Goal: Use online tool/utility: Use online tool/utility

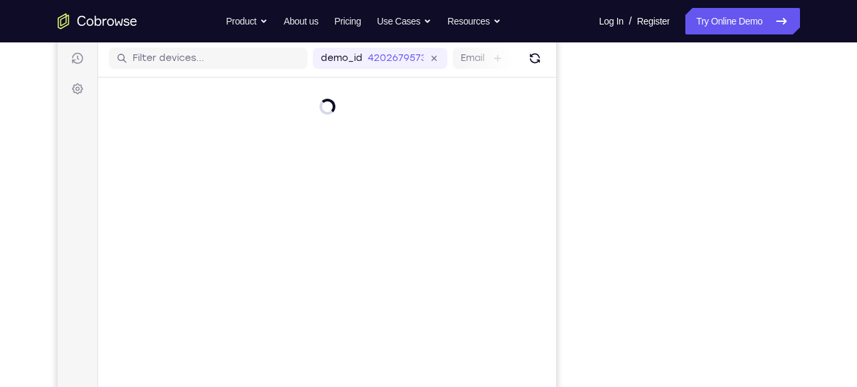
scroll to position [160, 0]
click at [573, 101] on div "Your Support Agent Your Customer Web iOS Android" at bounding box center [429, 212] width 743 height 490
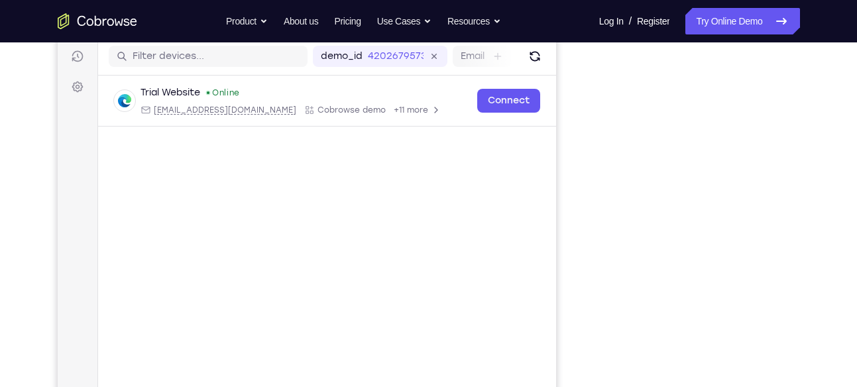
scroll to position [167, 0]
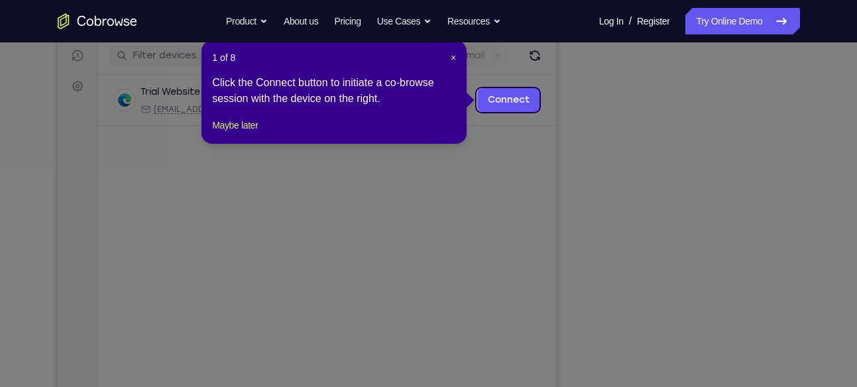
click at [668, 75] on icon at bounding box center [433, 193] width 867 height 387
click at [455, 54] on span "×" at bounding box center [453, 57] width 5 height 11
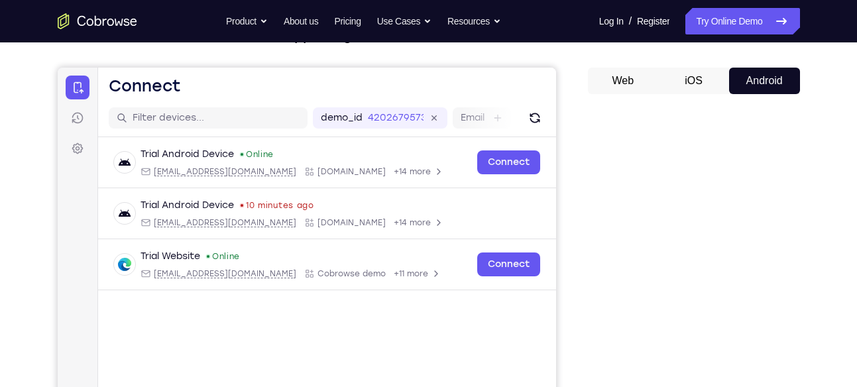
scroll to position [103, 0]
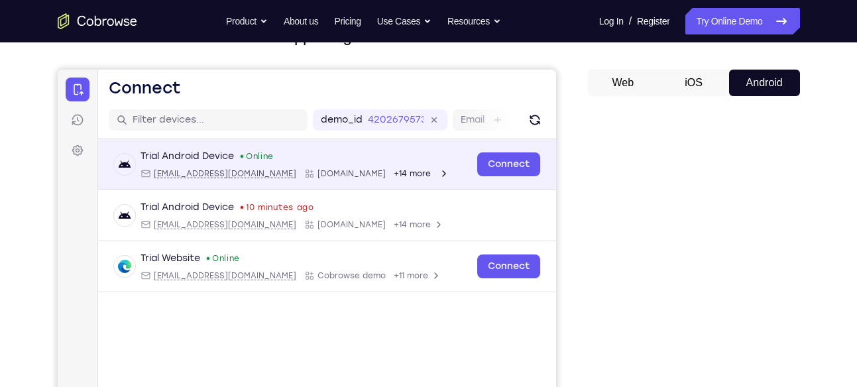
click at [267, 164] on div "Trial Android Device Online [EMAIL_ADDRESS][DOMAIN_NAME] [DOMAIN_NAME] +14 more" at bounding box center [294, 164] width 309 height 29
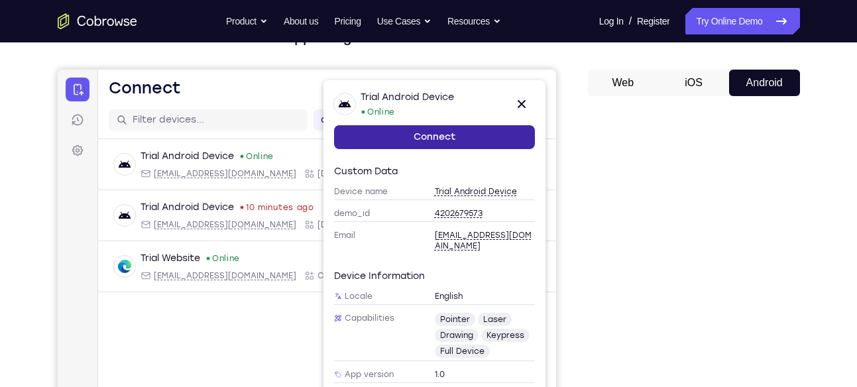
click at [420, 131] on link "Connect" at bounding box center [433, 137] width 201 height 24
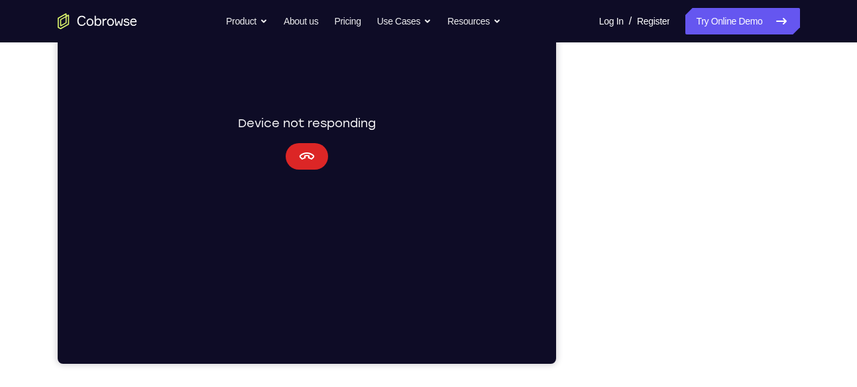
scroll to position [252, 0]
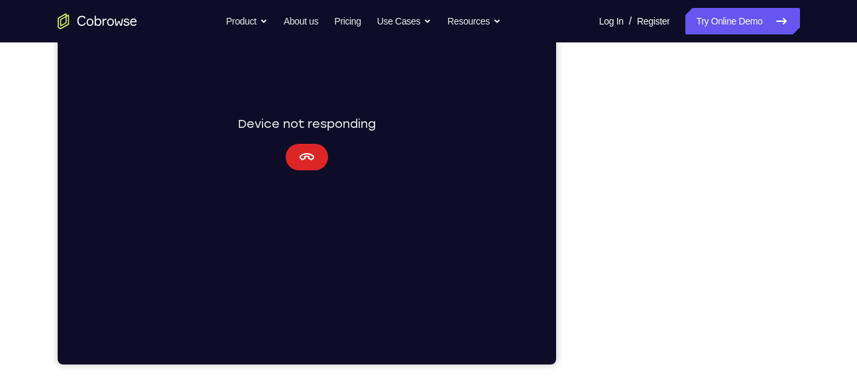
click at [315, 158] on button "Cancel" at bounding box center [306, 157] width 42 height 27
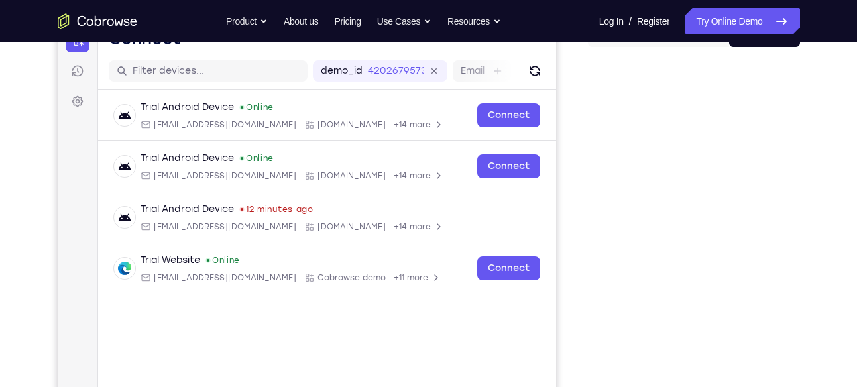
scroll to position [197, 0]
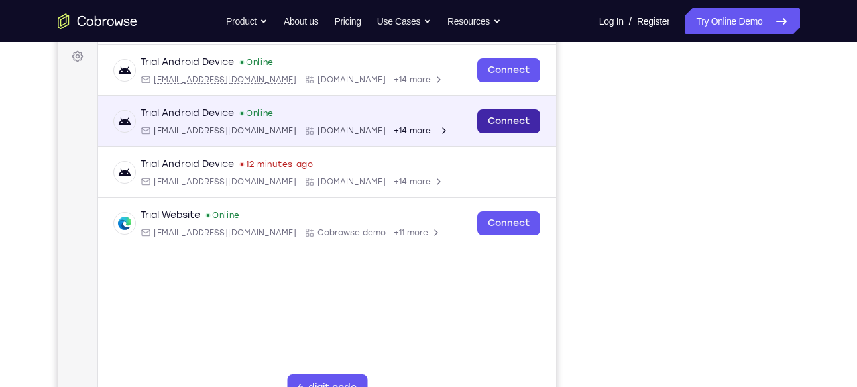
click at [514, 116] on link "Connect" at bounding box center [508, 121] width 63 height 24
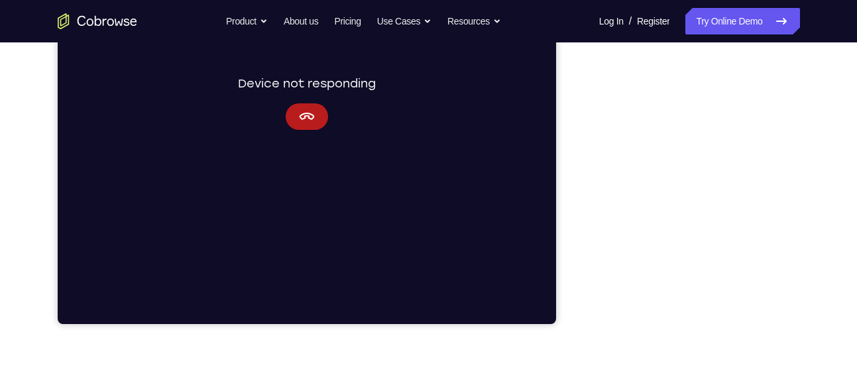
scroll to position [292, 0]
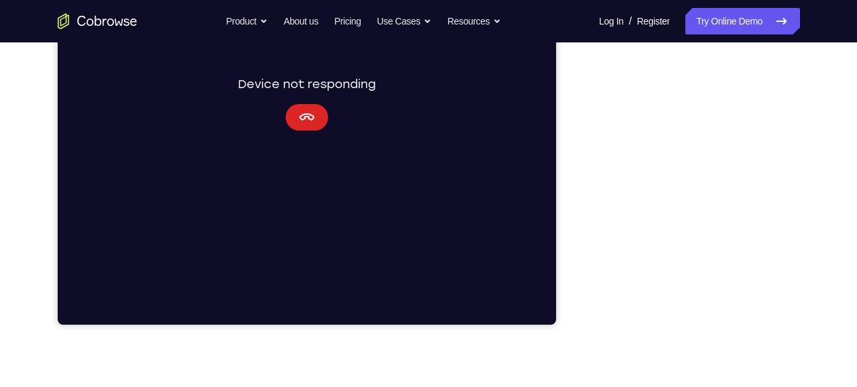
click at [296, 104] on button "Cancel" at bounding box center [306, 117] width 42 height 27
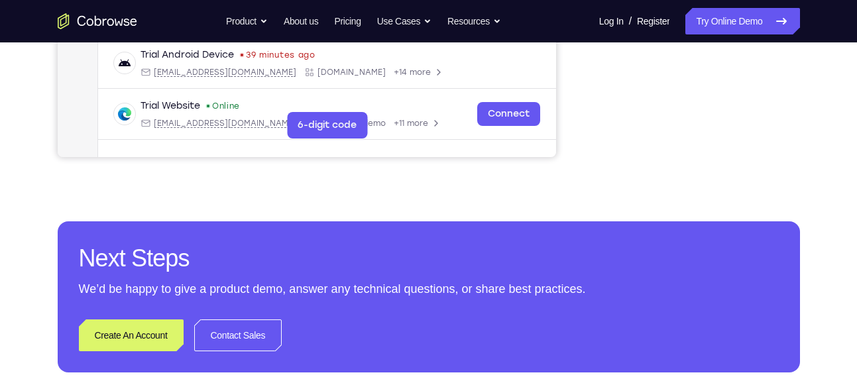
scroll to position [506, 0]
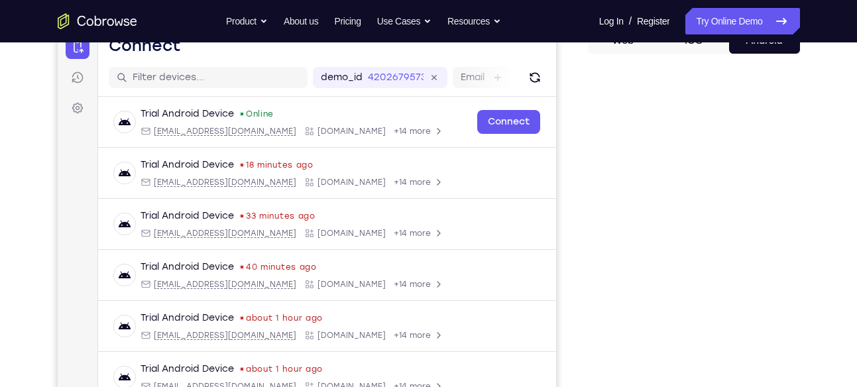
scroll to position [141, 0]
